Goal: Information Seeking & Learning: Learn about a topic

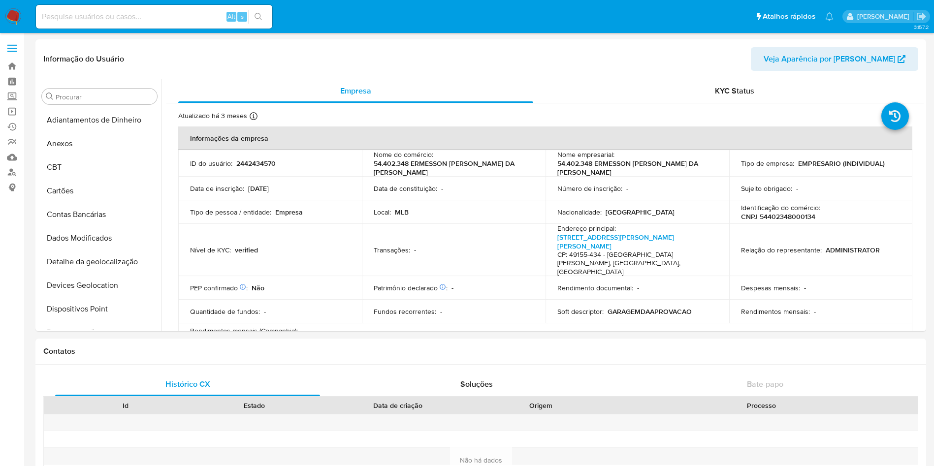
select select "10"
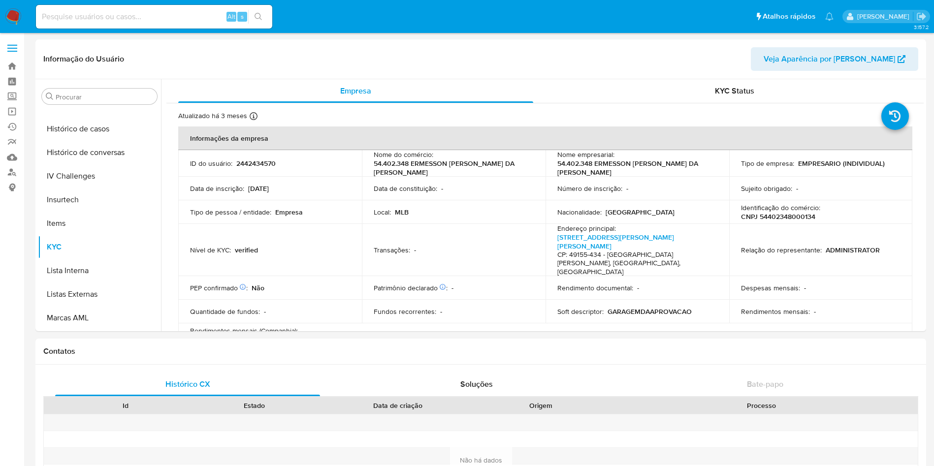
click at [178, 20] on input at bounding box center [154, 16] width 236 height 13
paste input "YzKWVo7Kj2Ucj3MEKZTFsJEI"
type input "YzKWVo7Kj2Ucj3MEKZTFsJEI"
click at [139, 19] on input "YzKWVo7Kj2Ucj3MEKZTFsJEI" at bounding box center [154, 16] width 236 height 13
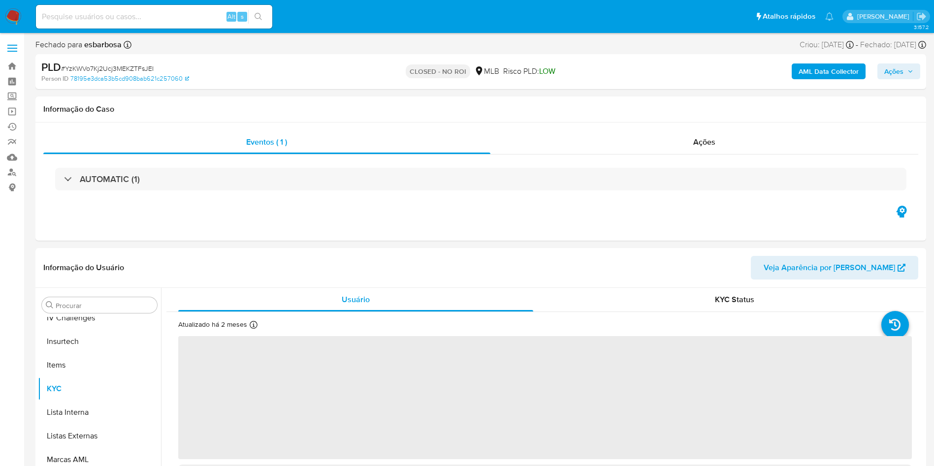
scroll to position [440, 0]
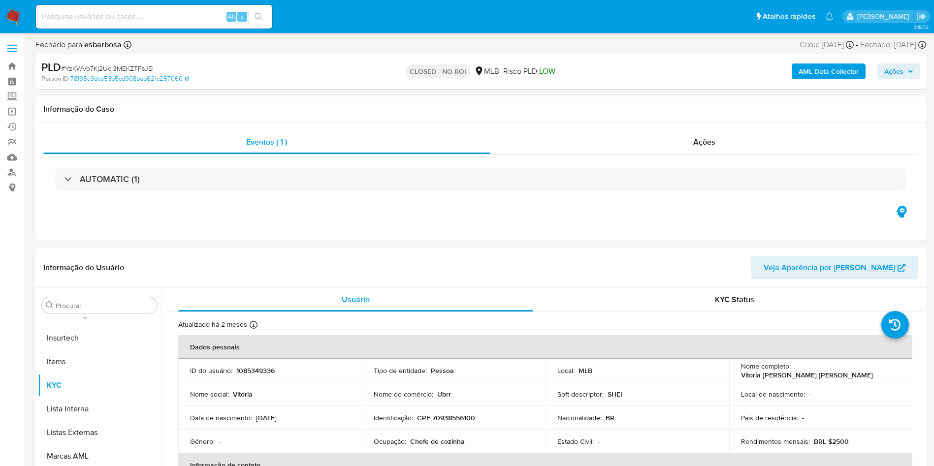
select select "10"
click at [694, 139] on span "Ações" at bounding box center [704, 141] width 22 height 11
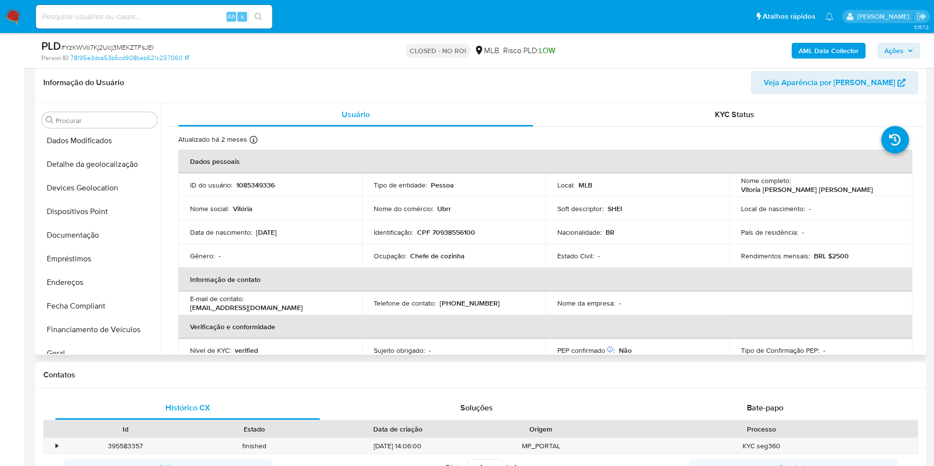
scroll to position [171, 0]
click at [94, 343] on button "Histórico de casos" at bounding box center [95, 351] width 115 height 24
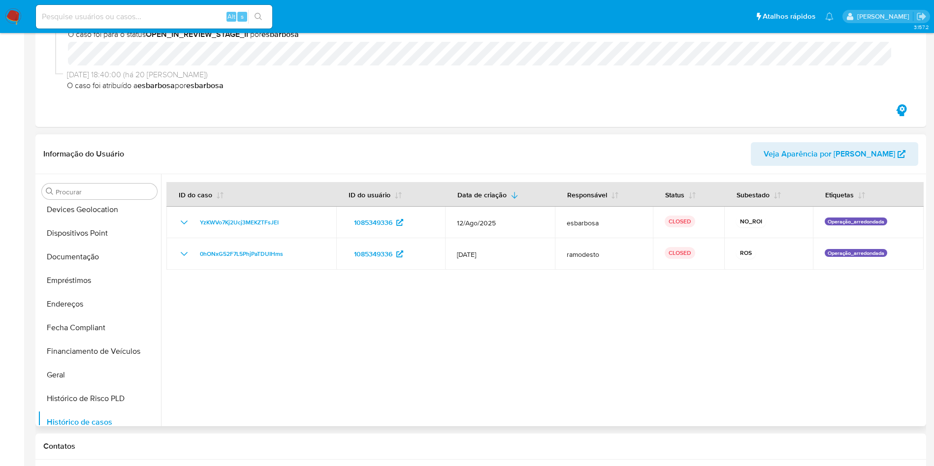
scroll to position [0, 0]
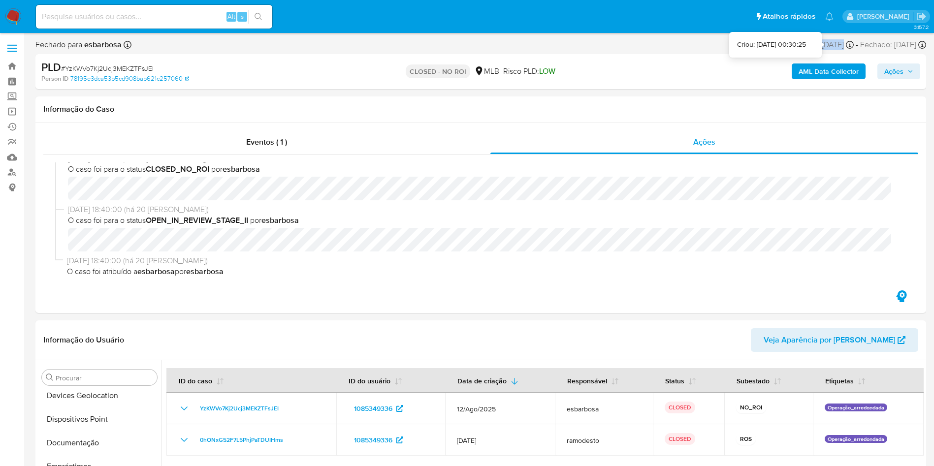
drag, startPoint x: 789, startPoint y: 42, endPoint x: 829, endPoint y: 46, distance: 41.0
click at [829, 46] on div "Criou: 12/08/2025 Criou: 12/08/2025 00:30:25" at bounding box center [826, 44] width 54 height 11
copy div "12/08/2025"
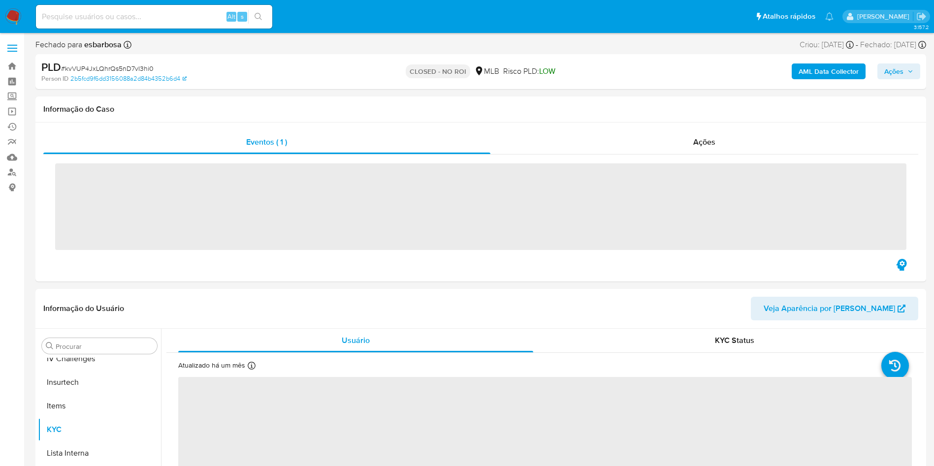
scroll to position [440, 0]
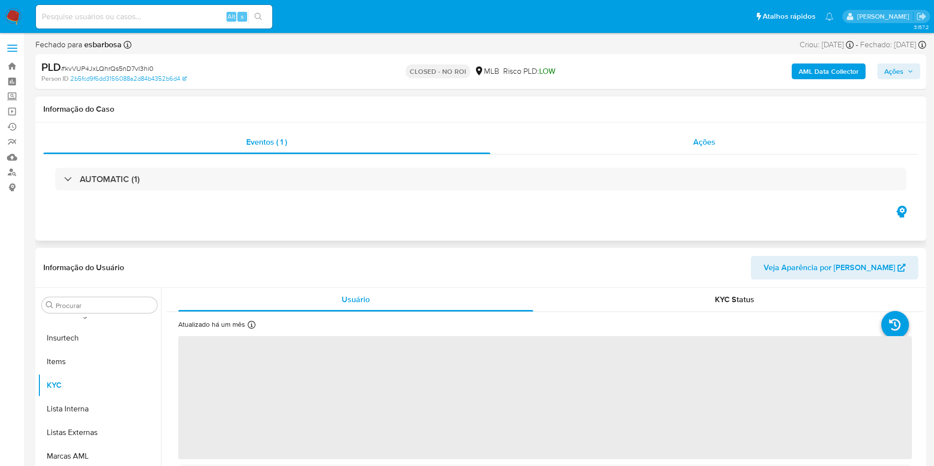
click at [705, 140] on span "Ações" at bounding box center [704, 141] width 22 height 11
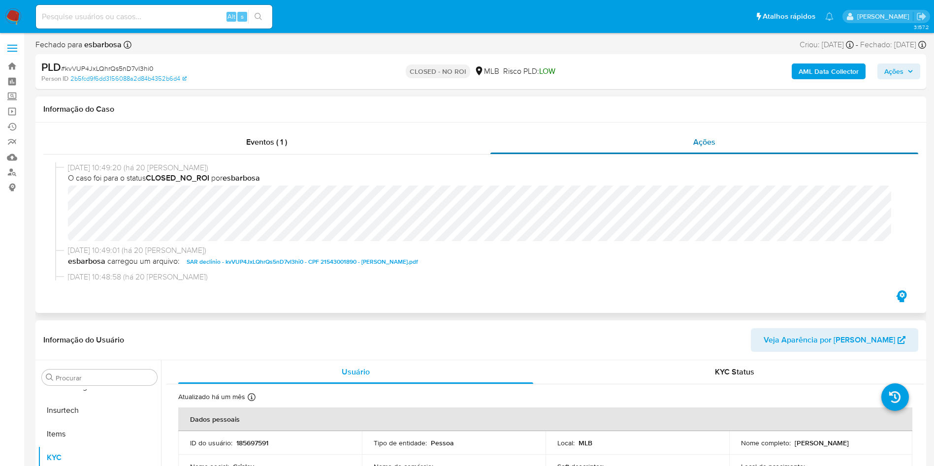
select select "10"
click at [231, 259] on span "SAR declinio - kvVUP4JxLQhrQs5nD7vI3hi0 - CPF 21543001890 - CRISLEY APARECIDO D…" at bounding box center [302, 262] width 231 height 12
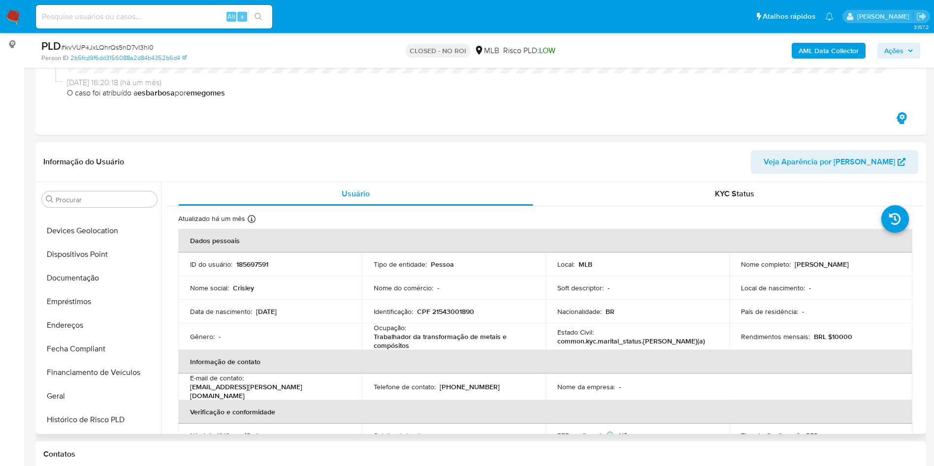
scroll to position [156, 0]
click at [91, 279] on button "Documentação" at bounding box center [95, 280] width 115 height 24
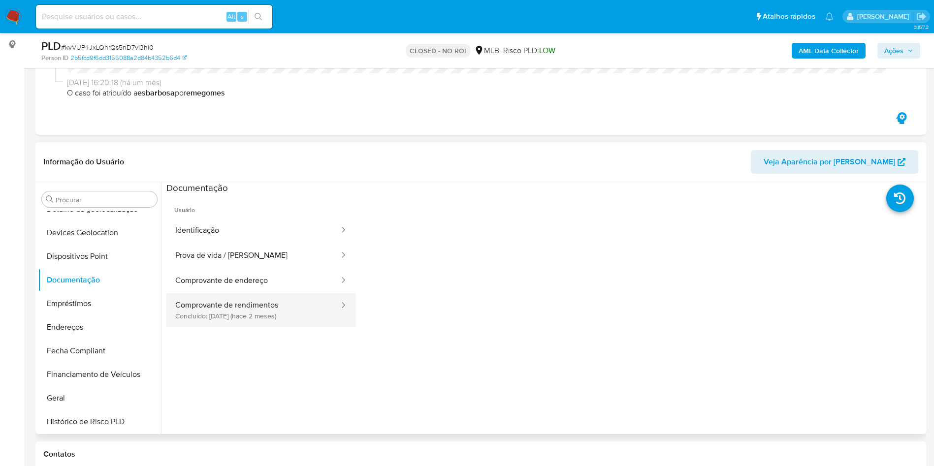
click at [251, 303] on button "Comprovante de rendimentos Concluído: 18/07/2025 (hace 2 meses)" at bounding box center [253, 309] width 174 height 33
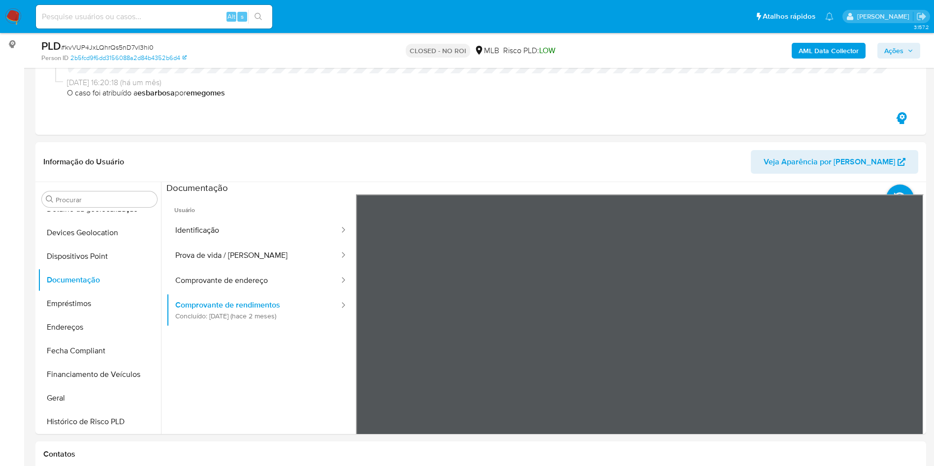
click at [507, 167] on div "Informação do Usuário Veja Aparência por Pessoa Procurar Adiantamentos de Dinhe…" at bounding box center [480, 288] width 891 height 292
click at [206, 263] on button "Prova de vida / Selfie" at bounding box center [253, 255] width 174 height 25
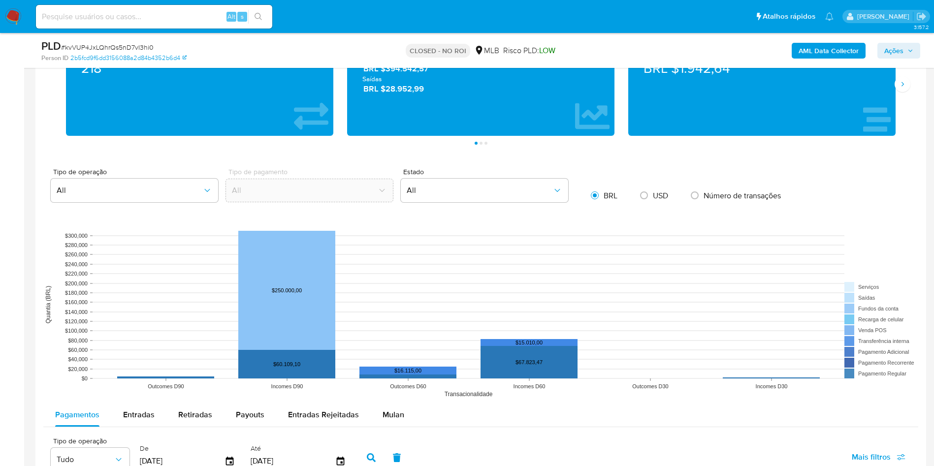
scroll to position [758, 0]
click at [146, 413] on span "Entradas" at bounding box center [139, 414] width 32 height 11
select select "10"
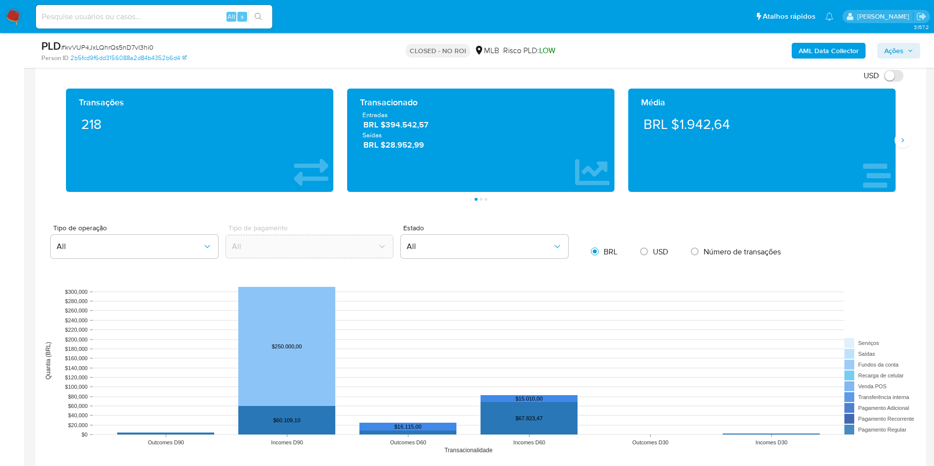
scroll to position [700, 0]
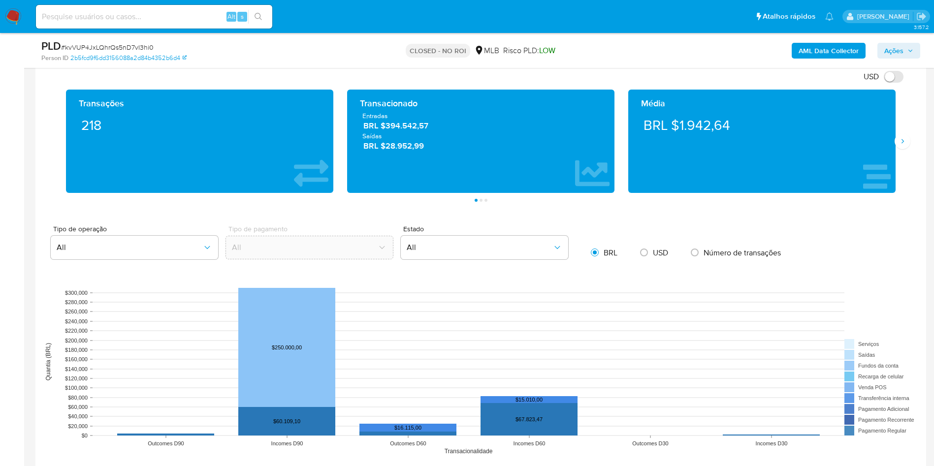
click at [896, 152] on div "Média BRL $1.942,64" at bounding box center [761, 141] width 281 height 103
click at [898, 152] on div "Média BRL $1.942,64" at bounding box center [761, 141] width 281 height 103
click at [901, 139] on icon "Siguiente" at bounding box center [902, 141] width 8 height 8
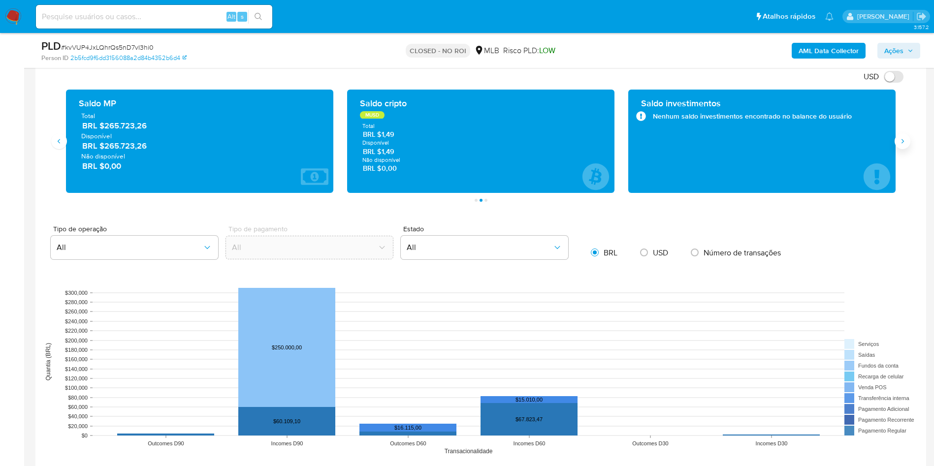
click at [901, 139] on icon "Siguiente" at bounding box center [902, 141] width 8 height 8
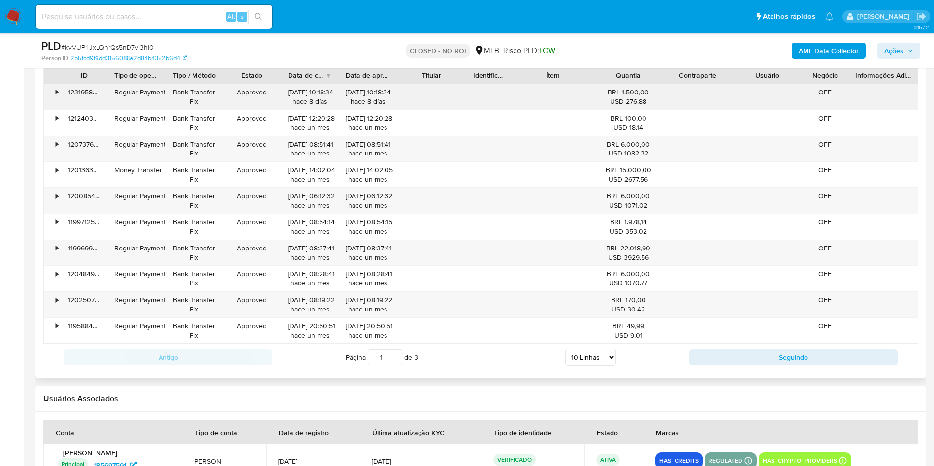
scroll to position [1173, 0]
click at [740, 347] on div "Antigo Página 1 de 3 5 Linhas 10 Linhas 20 Linhas 25 Linhas 50 Linhas 100 Linha…" at bounding box center [480, 357] width 875 height 27
click at [751, 357] on button "Seguindo" at bounding box center [793, 357] width 208 height 16
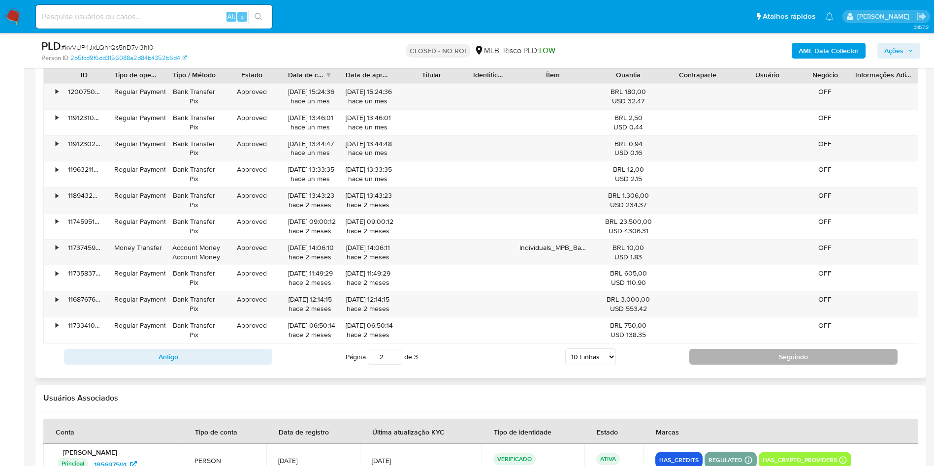
click at [751, 357] on button "Seguindo" at bounding box center [793, 357] width 208 height 16
type input "3"
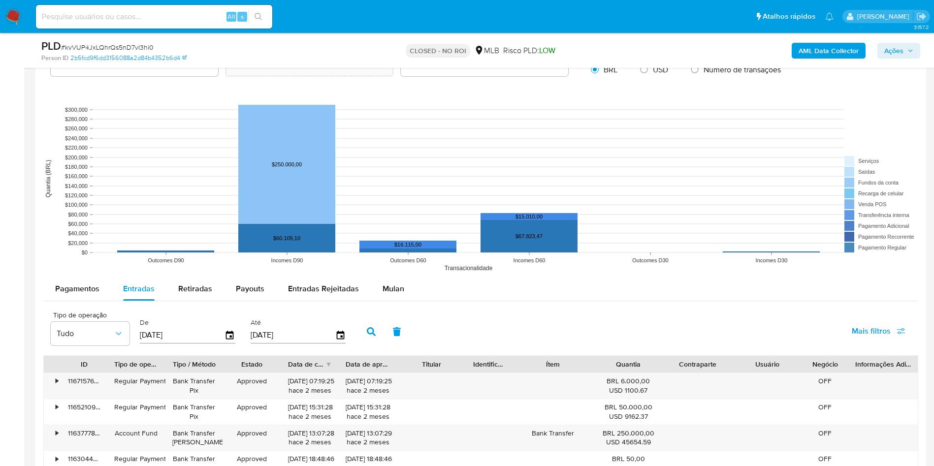
click at [831, 41] on div "AML Data Collector Ações" at bounding box center [775, 50] width 290 height 23
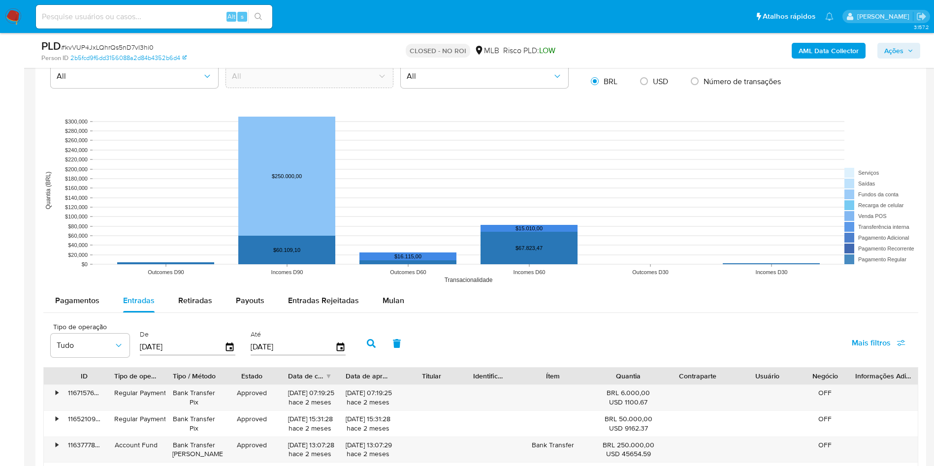
click at [835, 55] on b "AML Data Collector" at bounding box center [828, 51] width 60 height 16
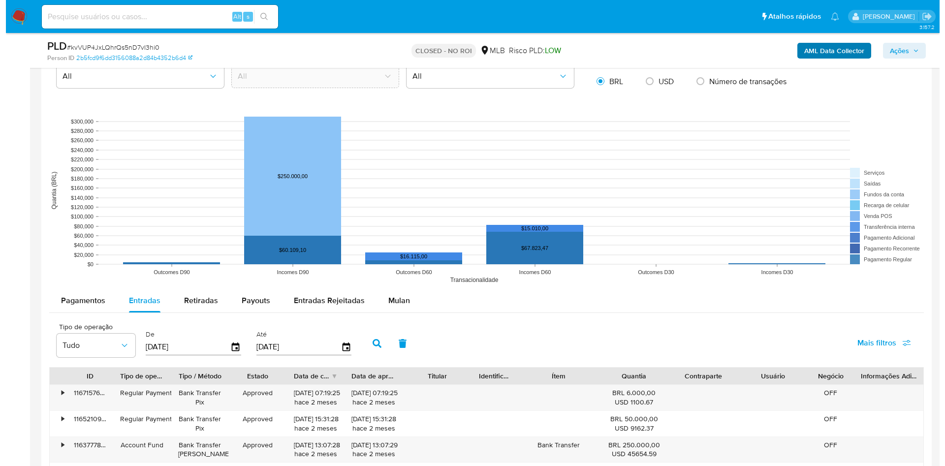
scroll to position [869, 0]
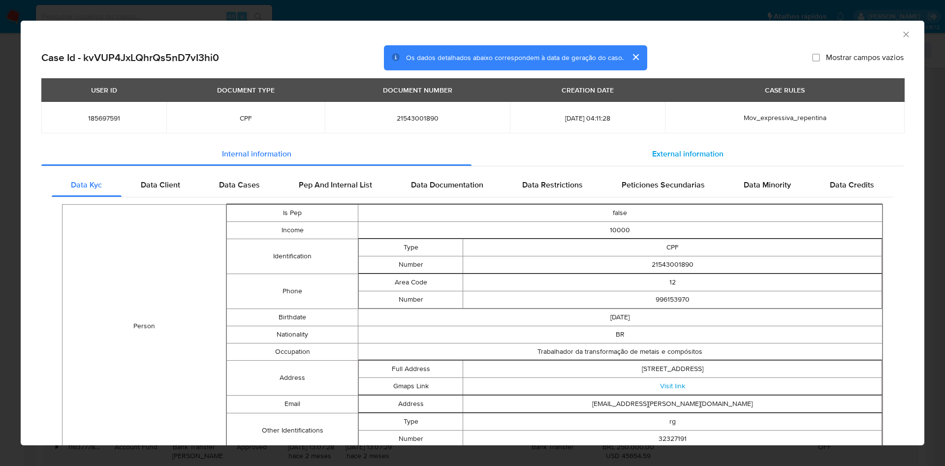
click at [703, 143] on div "External information" at bounding box center [688, 154] width 432 height 24
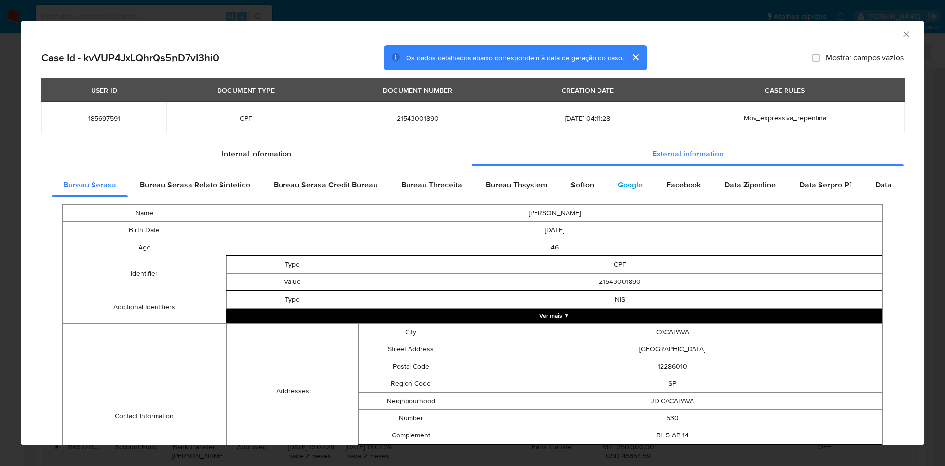
click at [619, 185] on span "Google" at bounding box center [630, 184] width 25 height 11
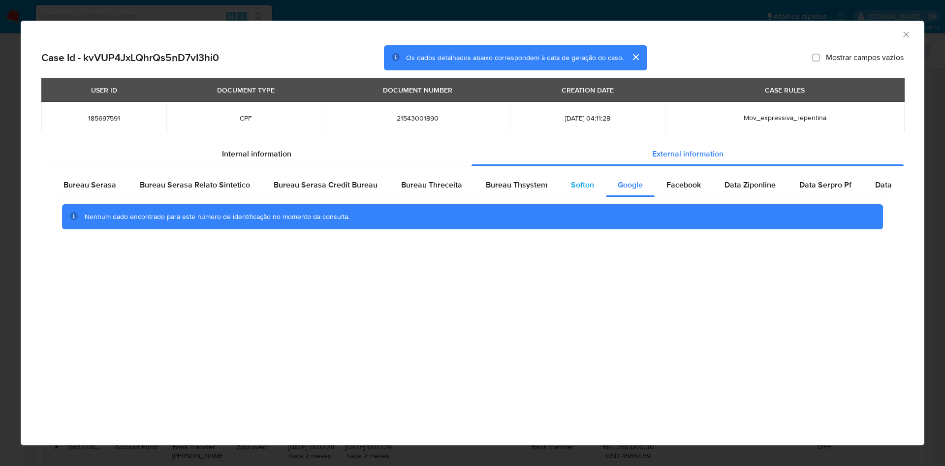
click at [589, 191] on div "Softon" at bounding box center [582, 185] width 47 height 24
click at [588, 190] on span "Softon" at bounding box center [582, 184] width 23 height 11
drag, startPoint x: 619, startPoint y: 184, endPoint x: 674, endPoint y: 173, distance: 56.7
click at [626, 182] on span "Google" at bounding box center [630, 184] width 25 height 11
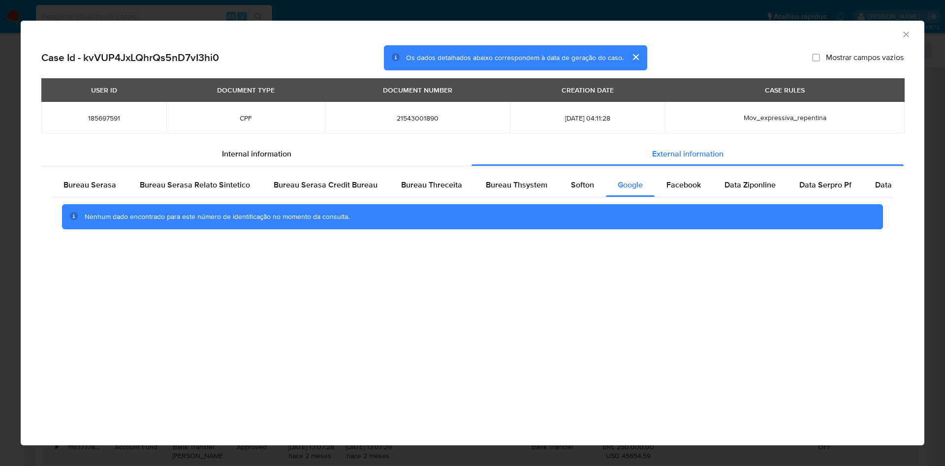
click at [684, 172] on div "Bureau Serasa Bureau Serasa Relato Sintetico Bureau Serasa Credit Bureau Bureau…" at bounding box center [472, 204] width 862 height 77
click at [683, 182] on span "Facebook" at bounding box center [684, 184] width 34 height 11
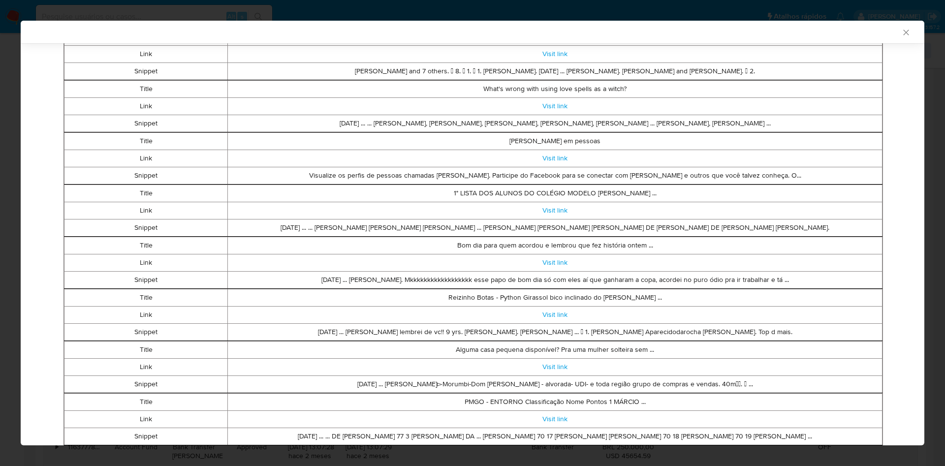
scroll to position [0, 0]
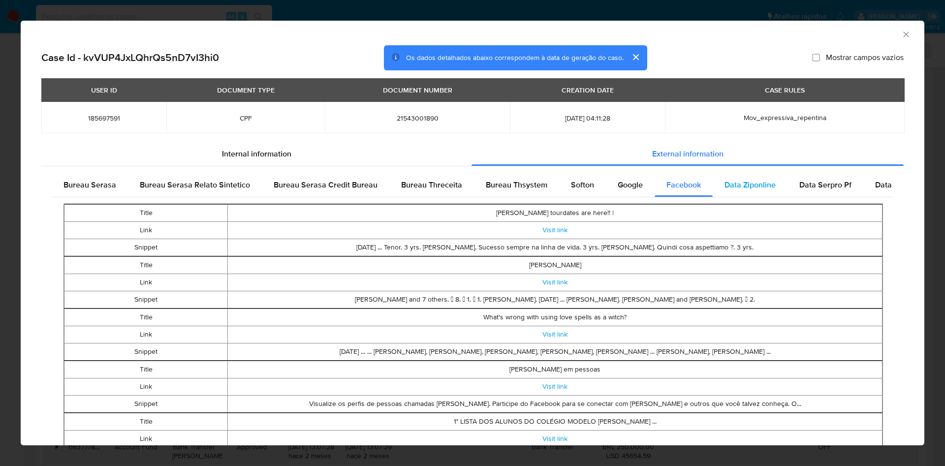
click at [742, 187] on span "Data Ziponline" at bounding box center [750, 184] width 51 height 11
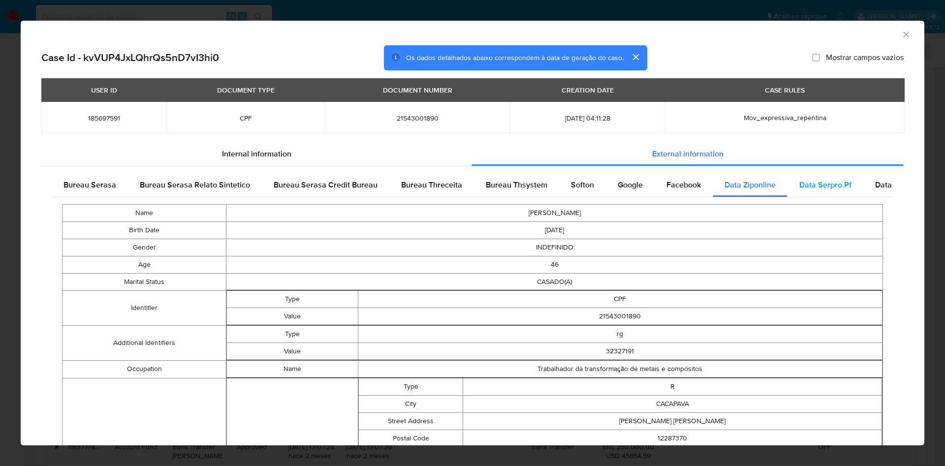
click at [805, 182] on span "Data Serpro Pf" at bounding box center [825, 184] width 52 height 11
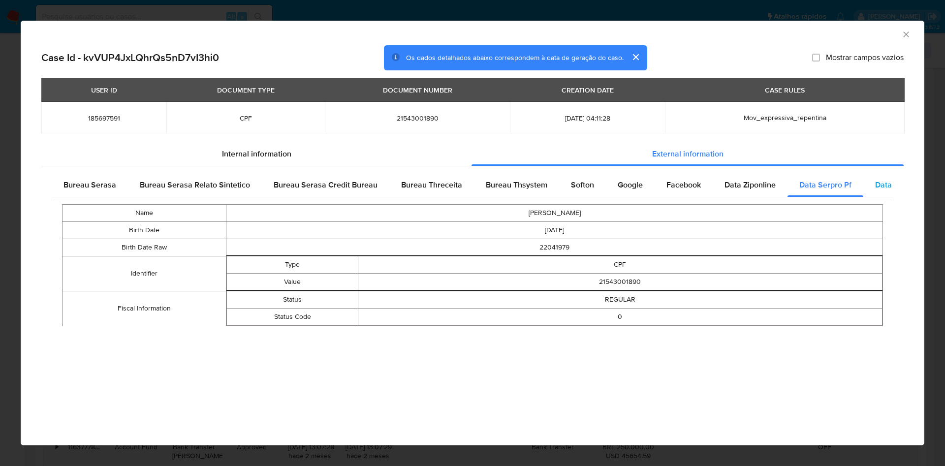
click at [885, 190] on span "Data Serpro Pj" at bounding box center [901, 184] width 52 height 11
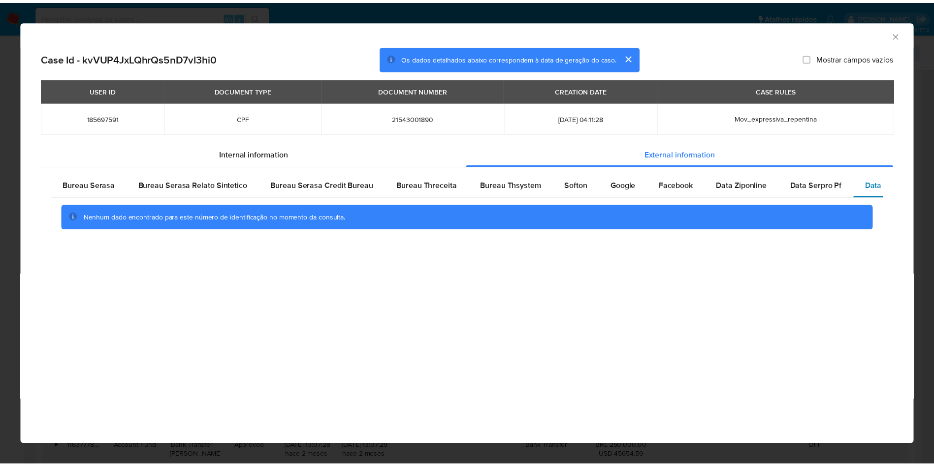
scroll to position [0, 39]
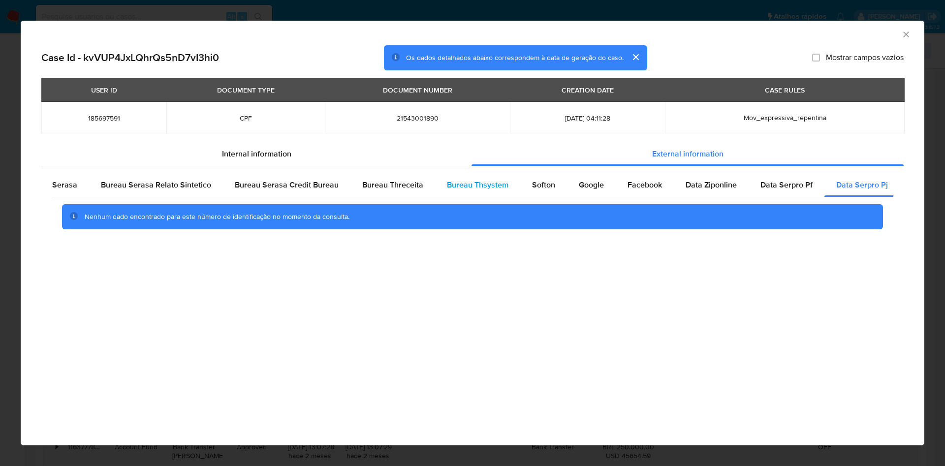
click at [475, 178] on div "Bureau Thsystem" at bounding box center [477, 185] width 85 height 24
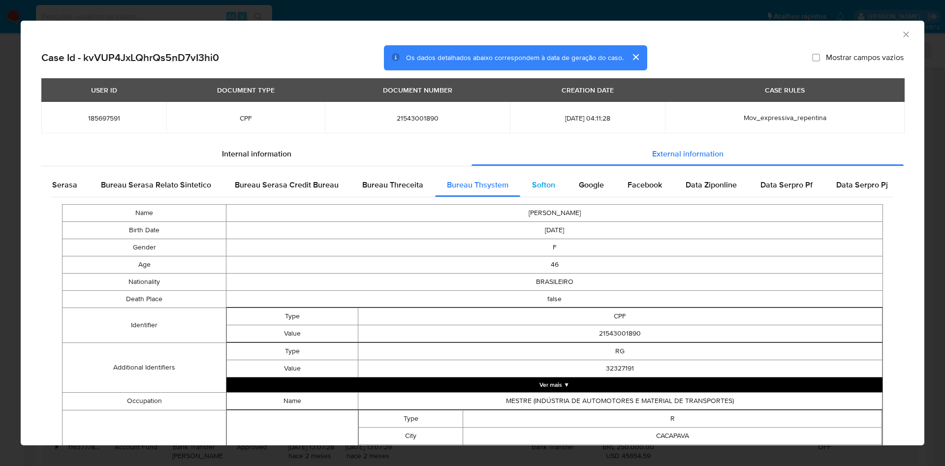
click at [528, 193] on div "Softon" at bounding box center [543, 185] width 47 height 24
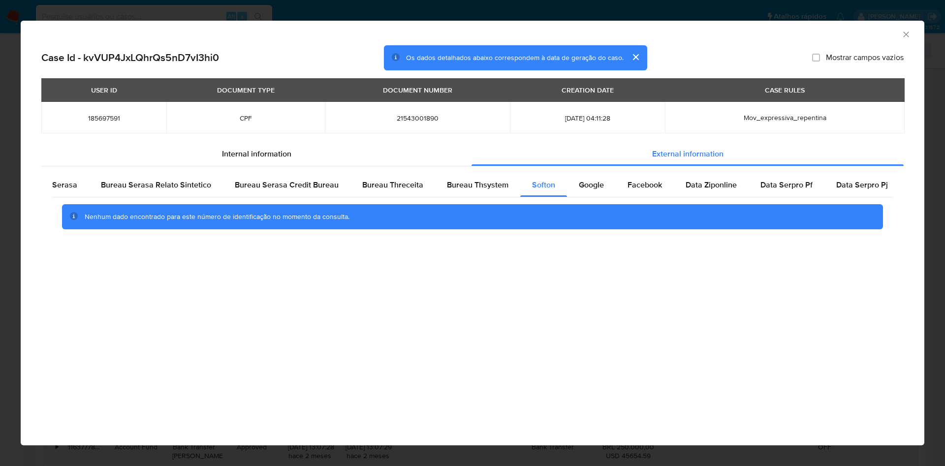
click at [906, 33] on icon "Fechar a janela" at bounding box center [906, 35] width 10 height 10
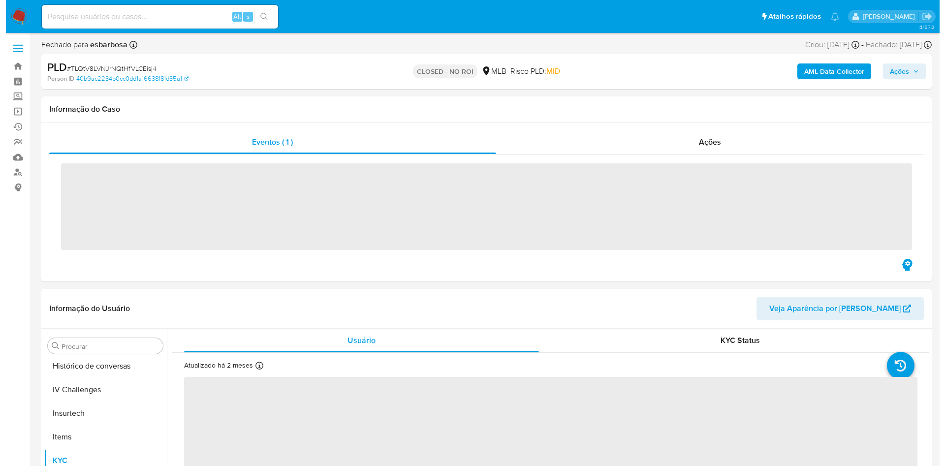
scroll to position [440, 0]
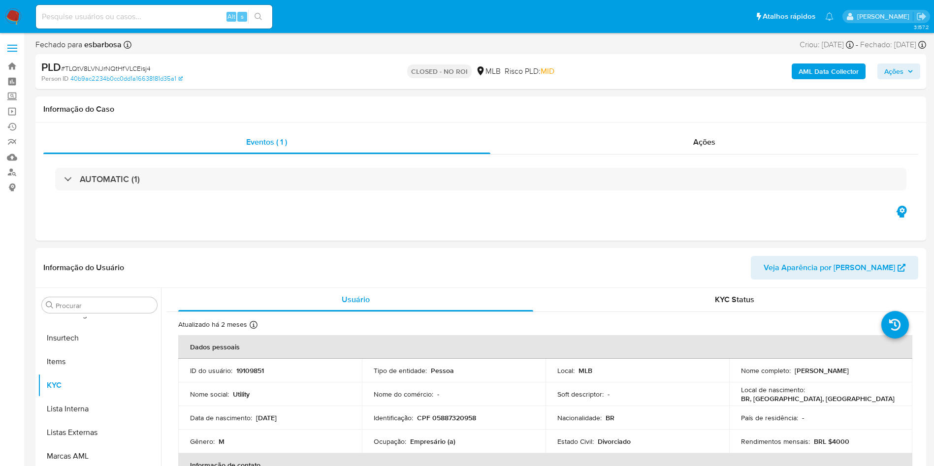
select select "10"
click at [677, 151] on div "Ações" at bounding box center [704, 142] width 428 height 24
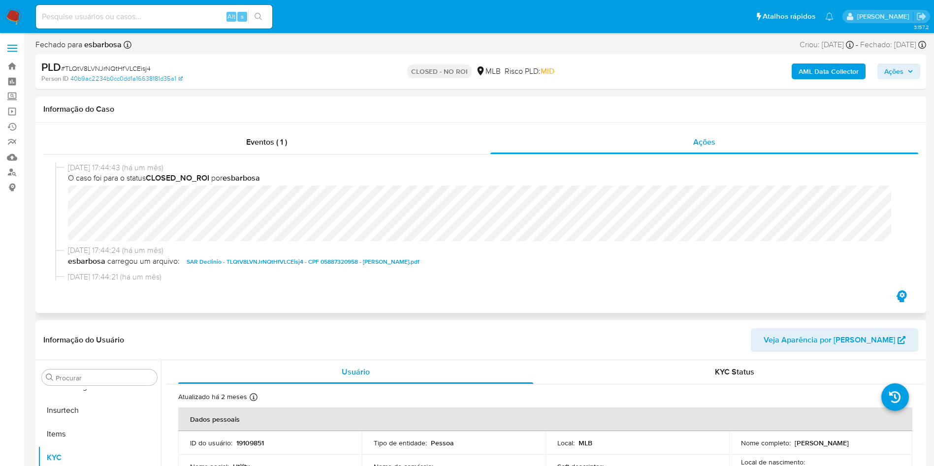
click at [327, 263] on span "SAR Declinio - TLQtV8LVNJrNQtHfVLCEisj4 - CPF 05887320958 - FERNANDO ANTONIO WE…" at bounding box center [303, 262] width 233 height 12
click at [821, 72] on b "AML Data Collector" at bounding box center [828, 72] width 60 height 16
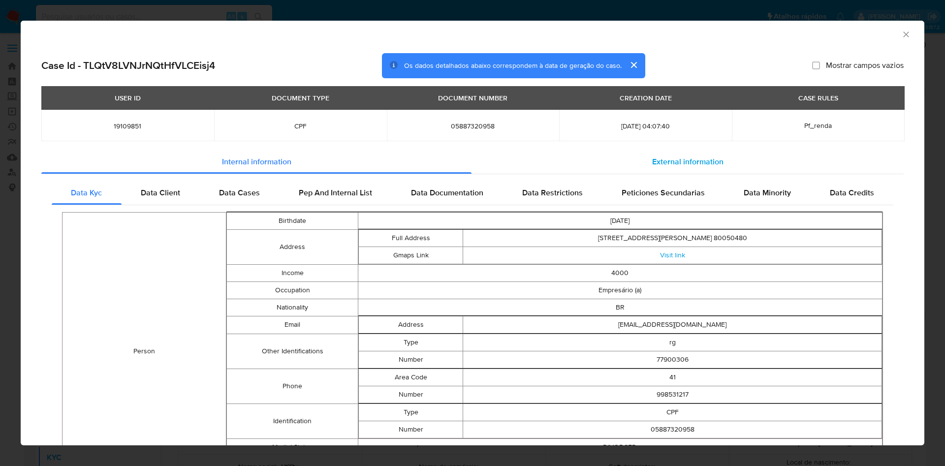
click at [676, 165] on span "External information" at bounding box center [687, 161] width 71 height 11
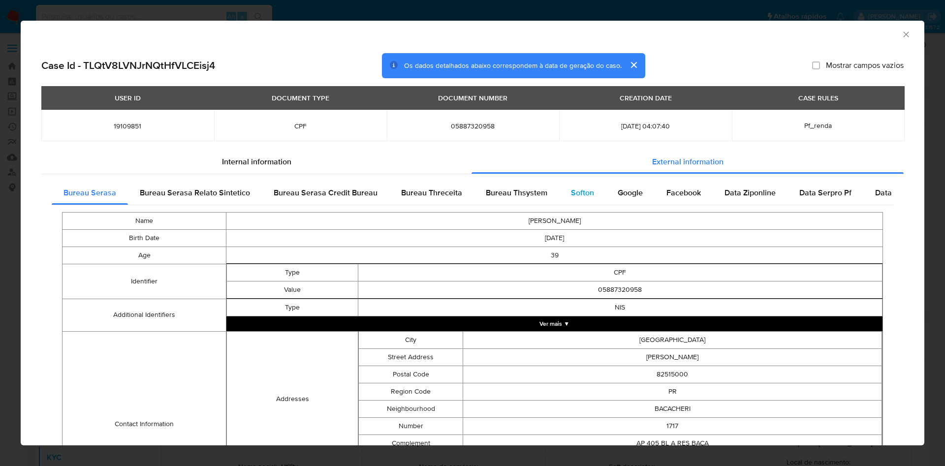
click at [572, 194] on span "Softon" at bounding box center [582, 192] width 23 height 11
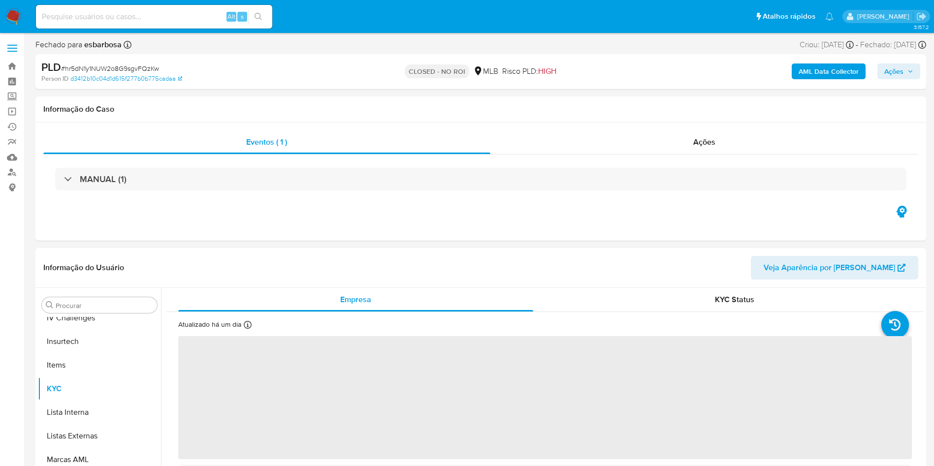
scroll to position [440, 0]
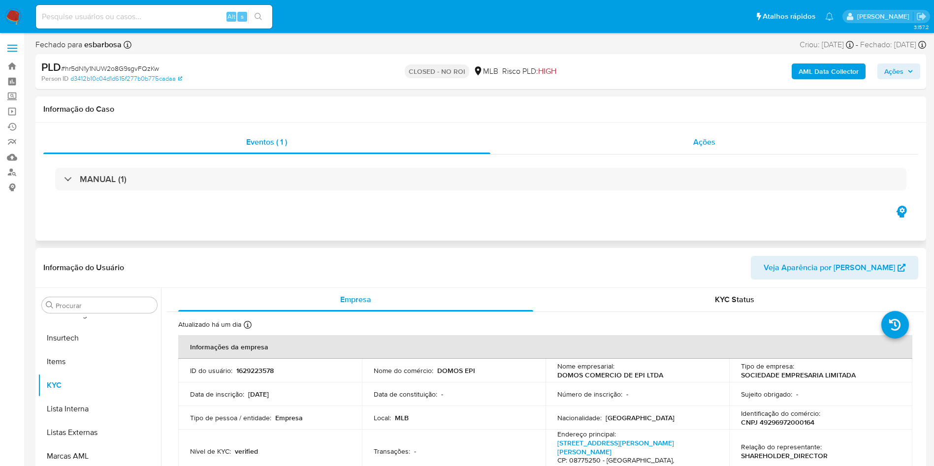
select select "10"
click at [669, 137] on div "Ações" at bounding box center [704, 142] width 428 height 24
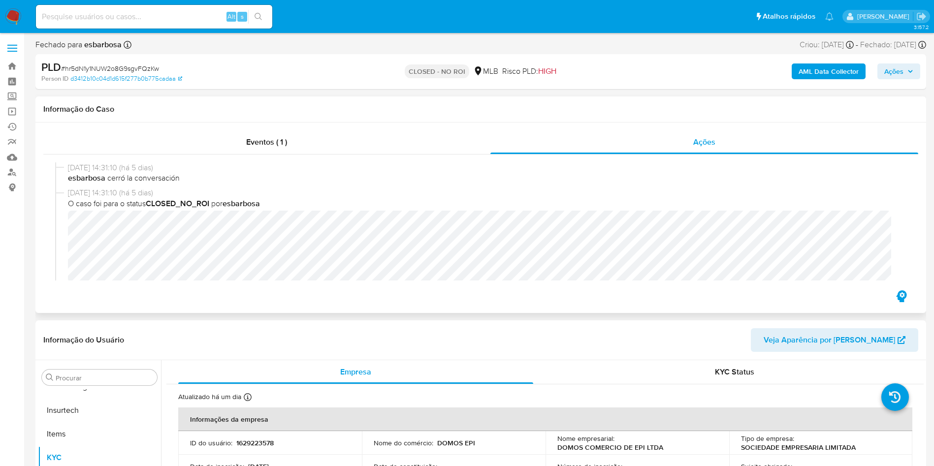
click at [310, 290] on div "Eventos ( 1 ) Ações 29/08/2025 14:31:10 (há 5 dias) esbarbosa cerró la conversa…" at bounding box center [480, 218] width 891 height 191
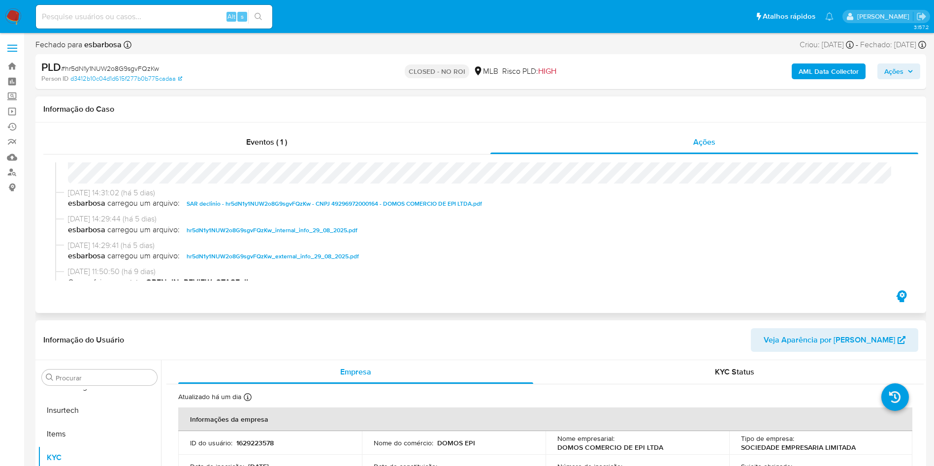
scroll to position [97, 0]
click at [285, 205] on span "SAR declinio - hr5dN1y1NUW2o8G9sgvFQzKw - CNPJ 49296972000164 - DOMOS COMERCIO …" at bounding box center [334, 205] width 295 height 12
click at [816, 74] on b "AML Data Collector" at bounding box center [828, 72] width 60 height 16
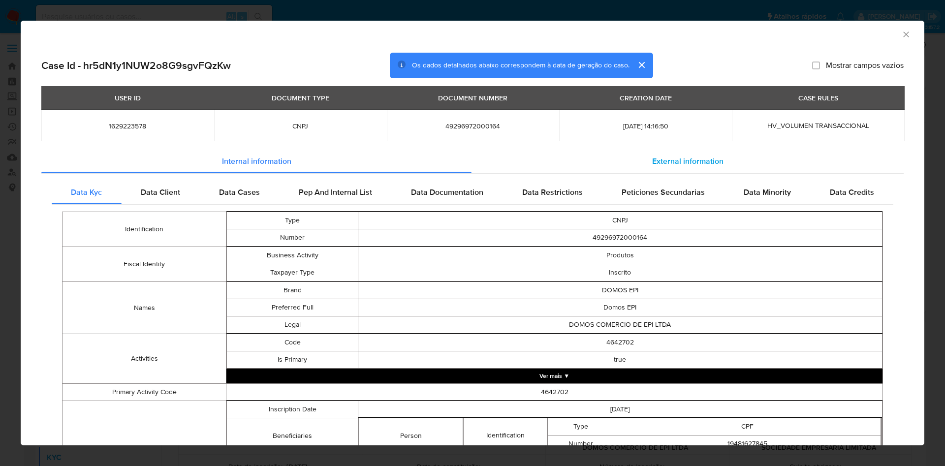
click at [657, 159] on span "External information" at bounding box center [687, 161] width 71 height 11
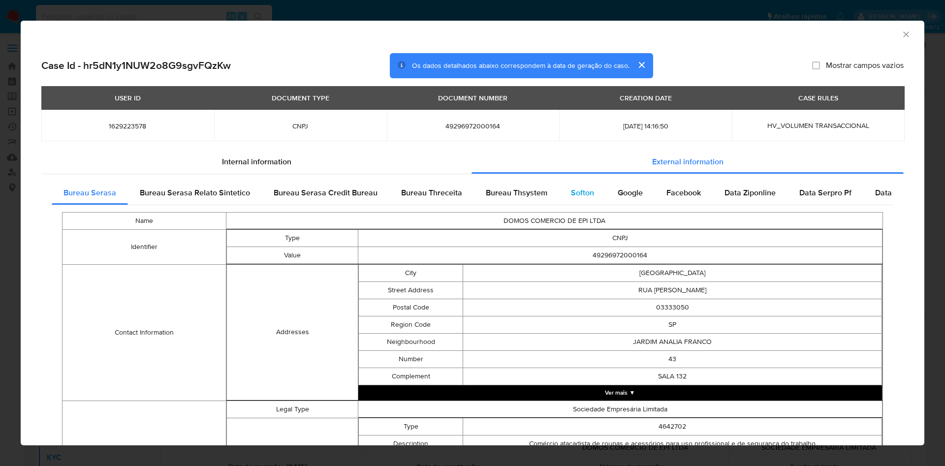
click at [580, 195] on span "Softon" at bounding box center [582, 192] width 23 height 11
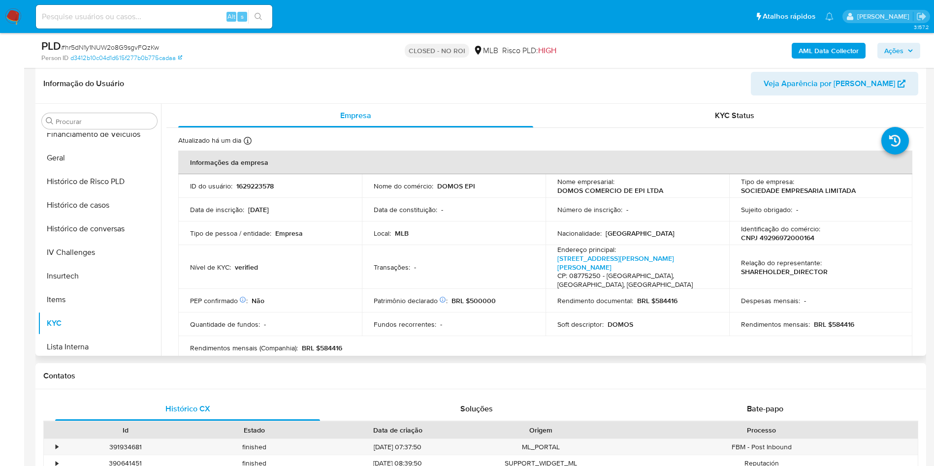
scroll to position [144, 0]
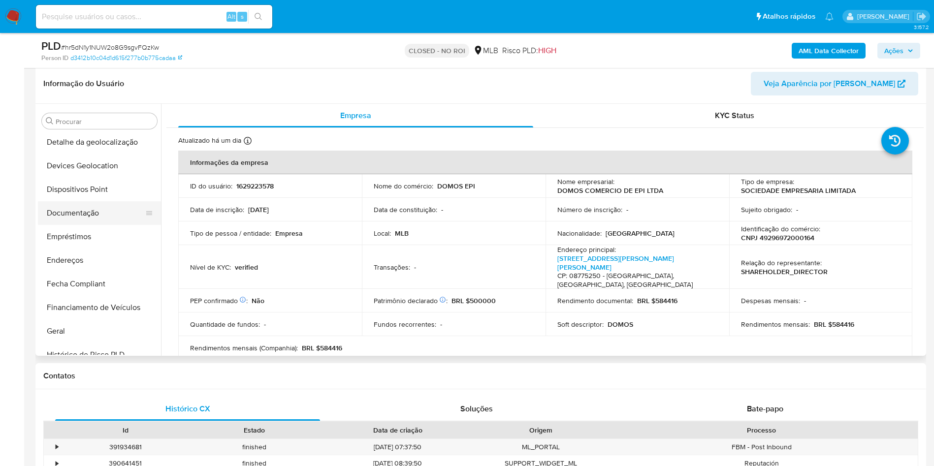
click at [102, 221] on button "Documentação" at bounding box center [95, 213] width 115 height 24
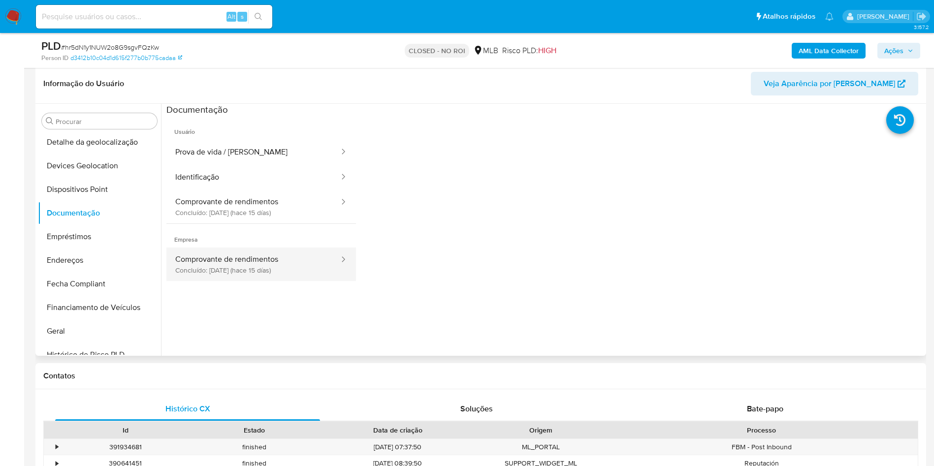
click at [266, 248] on button "Comprovante de rendimentos Concluído: 19/08/2025 (hace 15 días)" at bounding box center [253, 264] width 174 height 33
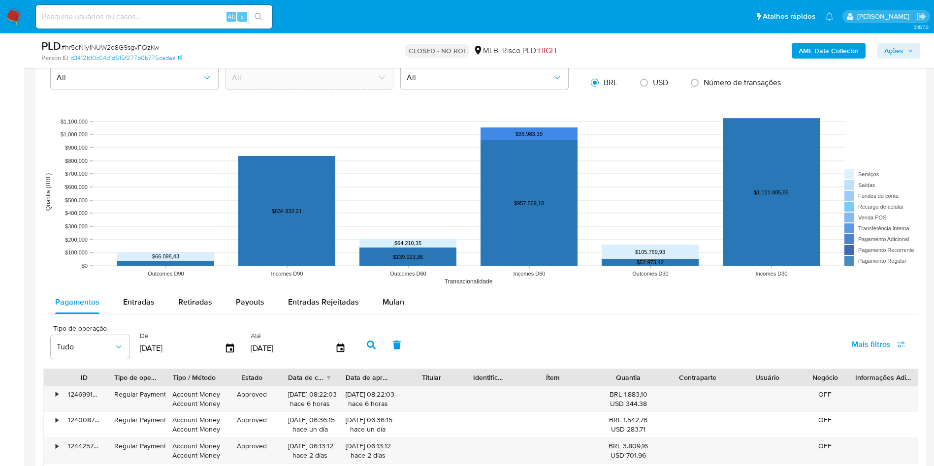
scroll to position [1034, 0]
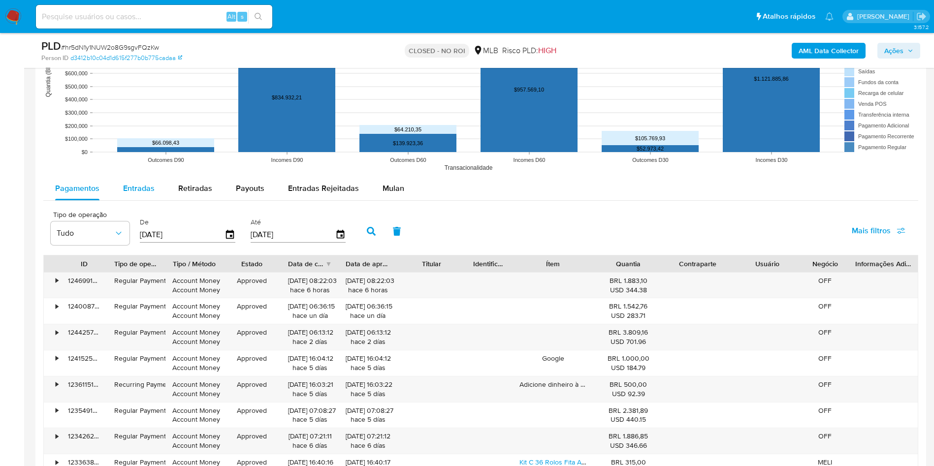
click at [142, 194] on div "Entradas" at bounding box center [139, 189] width 32 height 24
select select "10"
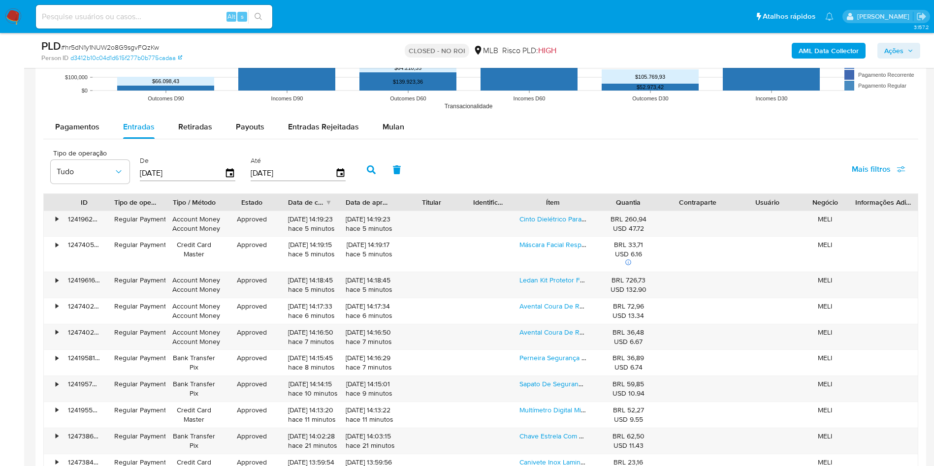
scroll to position [1181, 0]
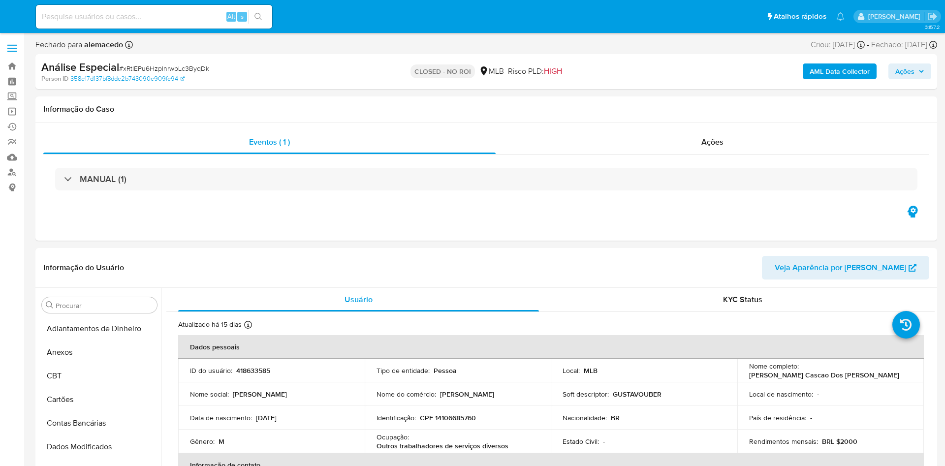
select select "10"
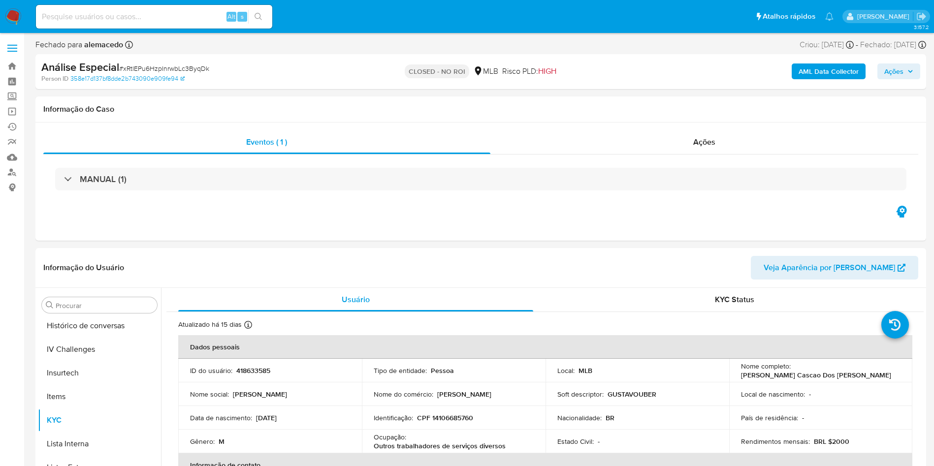
scroll to position [440, 0]
click at [706, 151] on div "Ações" at bounding box center [704, 142] width 428 height 24
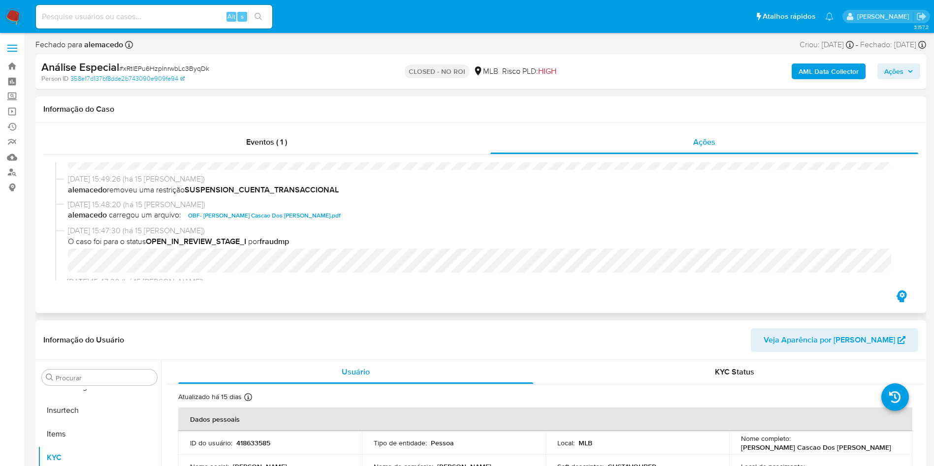
scroll to position [0, 0]
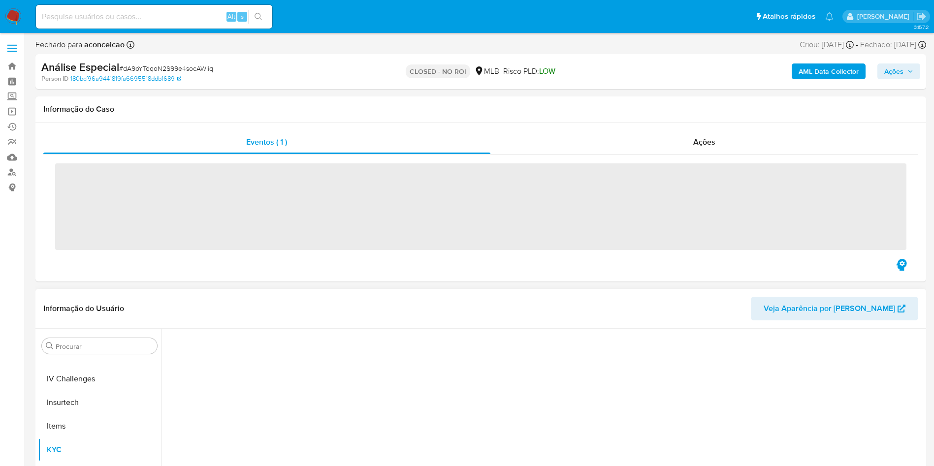
scroll to position [440, 0]
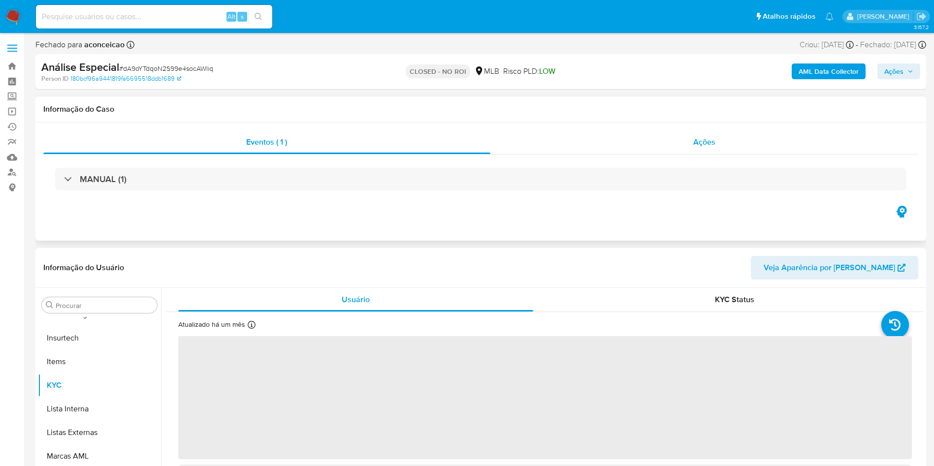
click at [674, 143] on div "Ações" at bounding box center [704, 142] width 428 height 24
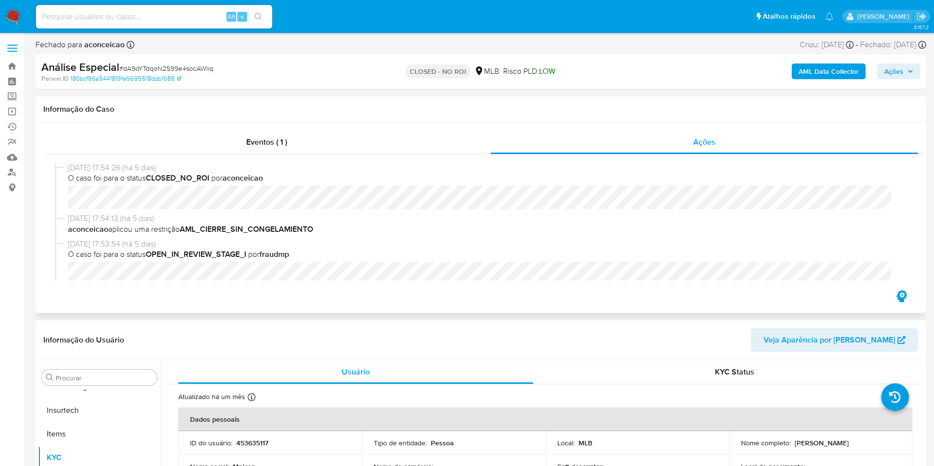
select select "10"
